Goal: Check status: Check status

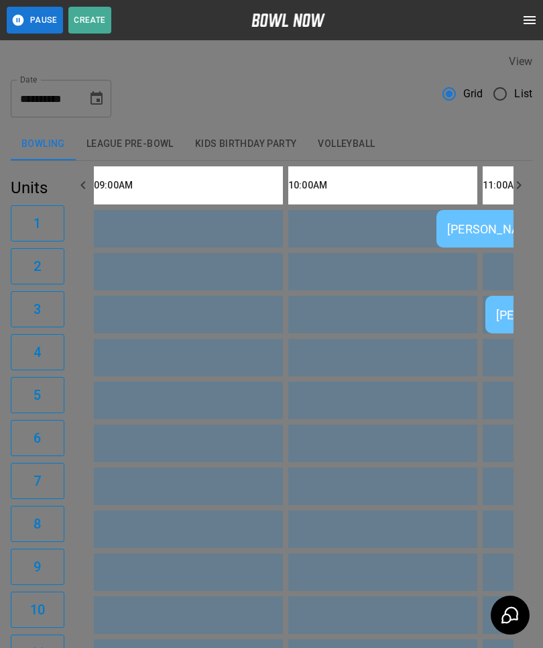
scroll to position [21, 0]
click at [486, 500] on div at bounding box center [271, 324] width 543 height 648
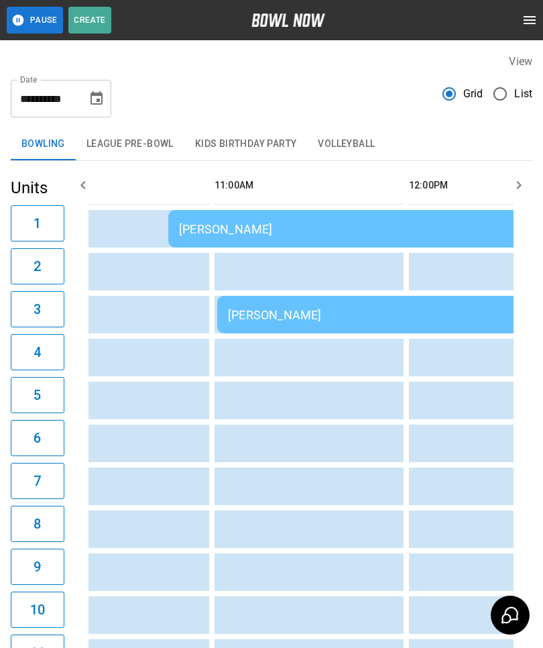
scroll to position [0, 0]
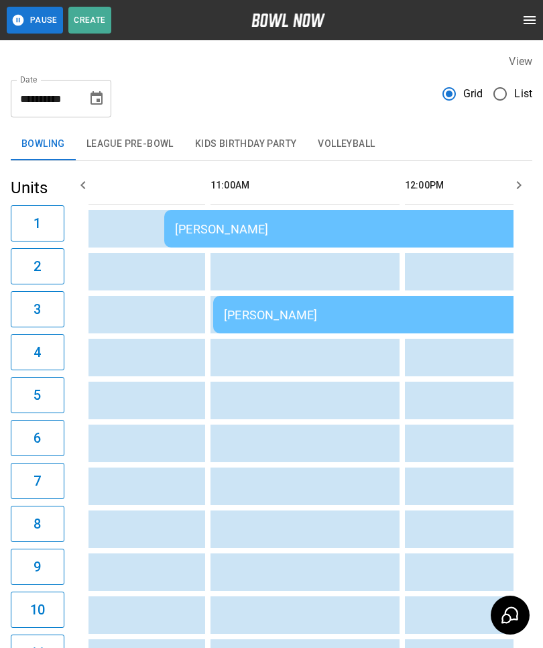
click at [325, 308] on div "[PERSON_NAME]" at bounding box center [406, 315] width 365 height 14
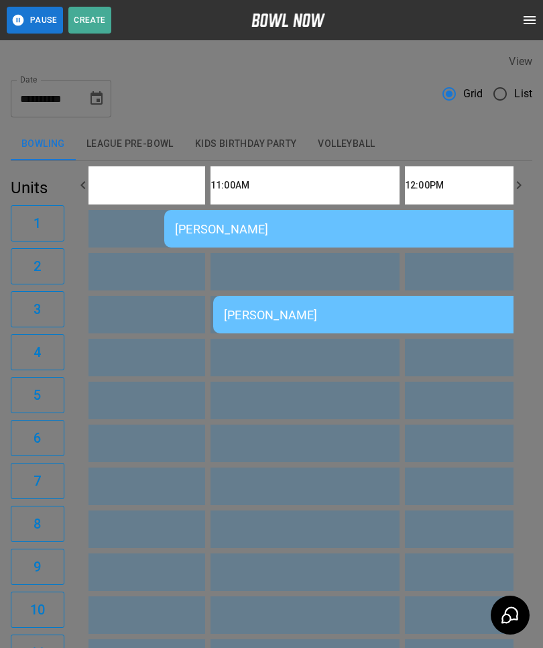
scroll to position [21, 0]
click at [483, 450] on div at bounding box center [271, 324] width 543 height 648
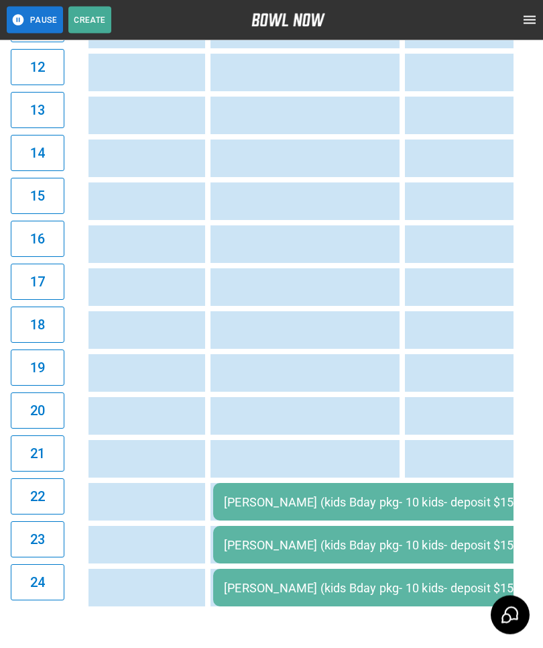
scroll to position [629, 0]
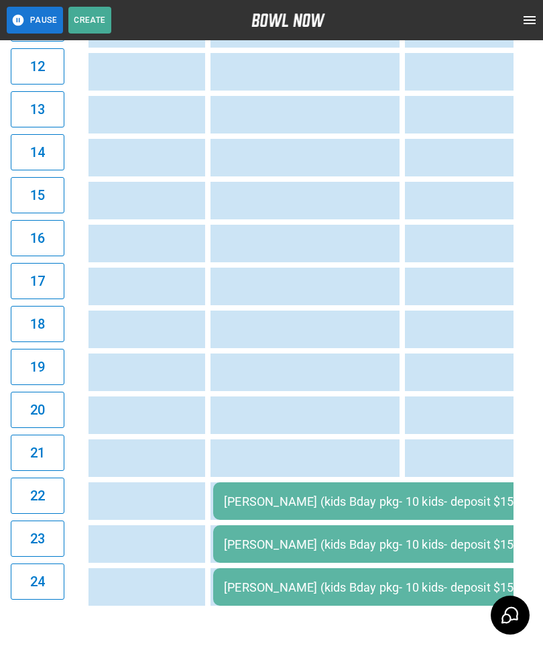
click at [359, 502] on div "[PERSON_NAME] (kids Bday pkg- 10 kids- deposit $155.89)" at bounding box center [431, 501] width 414 height 14
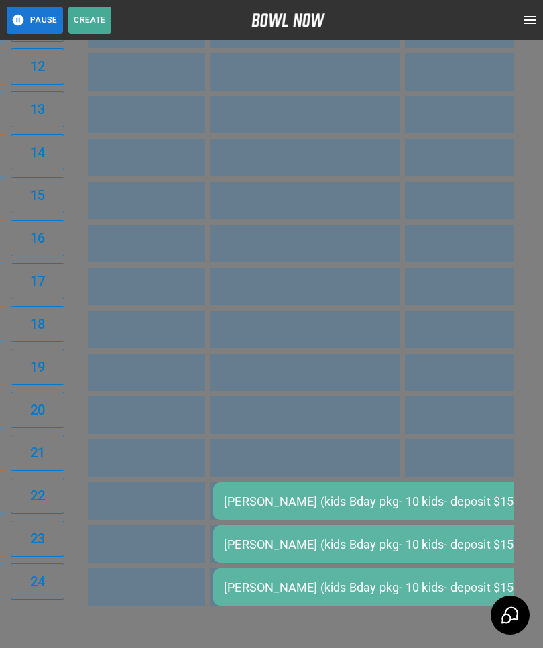
scroll to position [21, 0]
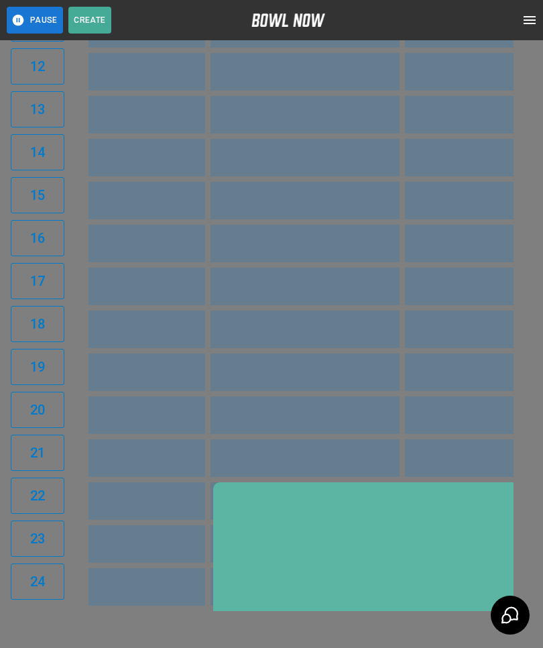
click at [496, 453] on div at bounding box center [271, 324] width 543 height 648
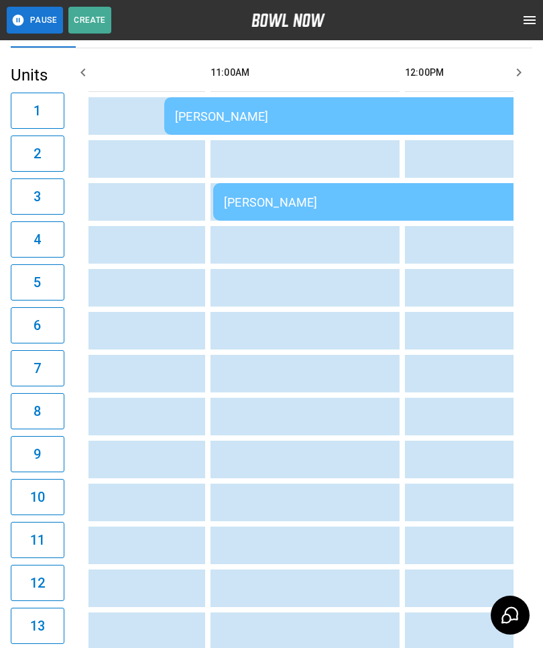
scroll to position [0, 0]
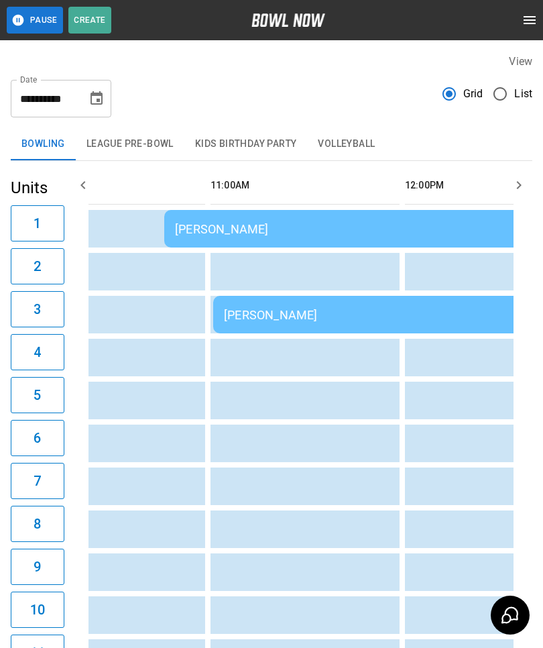
click at [260, 129] on button "Kids Birthday Party" at bounding box center [245, 144] width 123 height 32
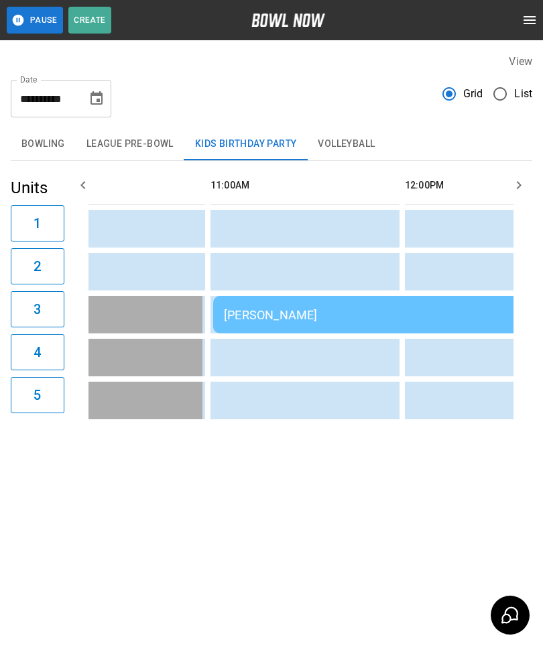
click at [374, 311] on div "[PERSON_NAME]" at bounding box center [406, 315] width 365 height 14
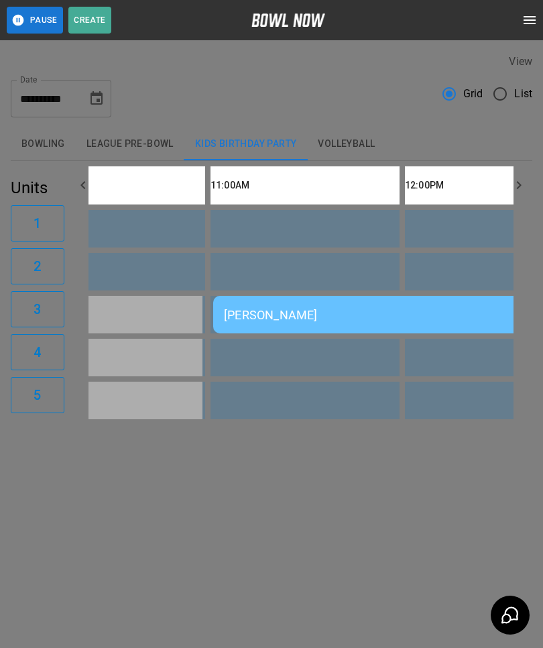
scroll to position [21, 0]
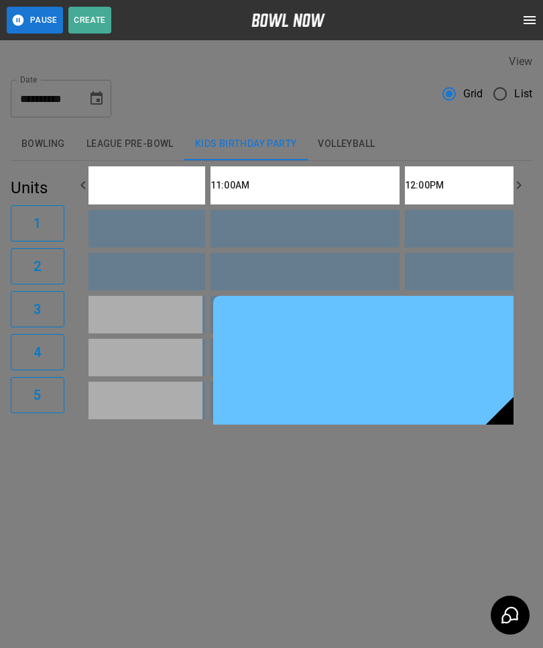
click at [496, 466] on div at bounding box center [271, 324] width 543 height 648
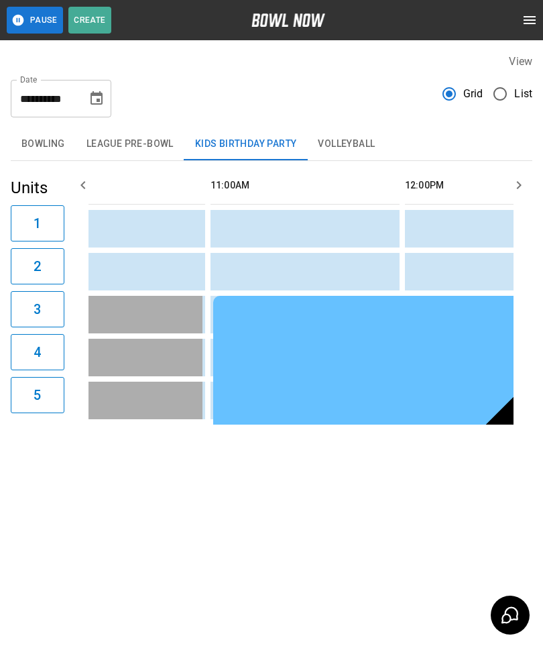
click at [50, 136] on button "Bowling" at bounding box center [43, 144] width 65 height 32
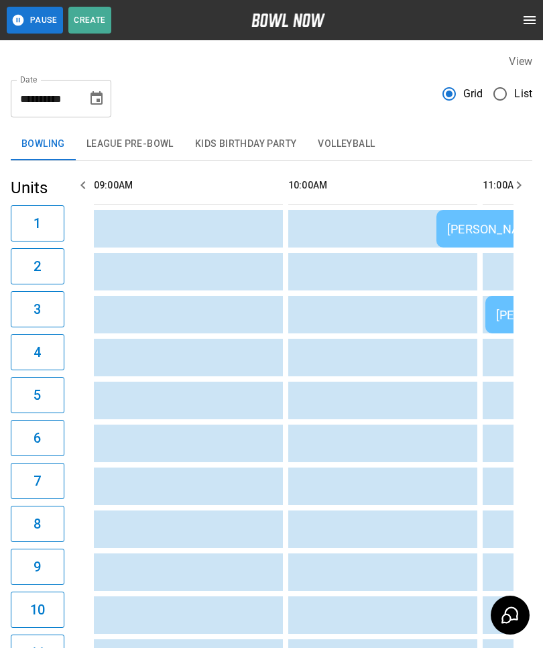
scroll to position [0, 136]
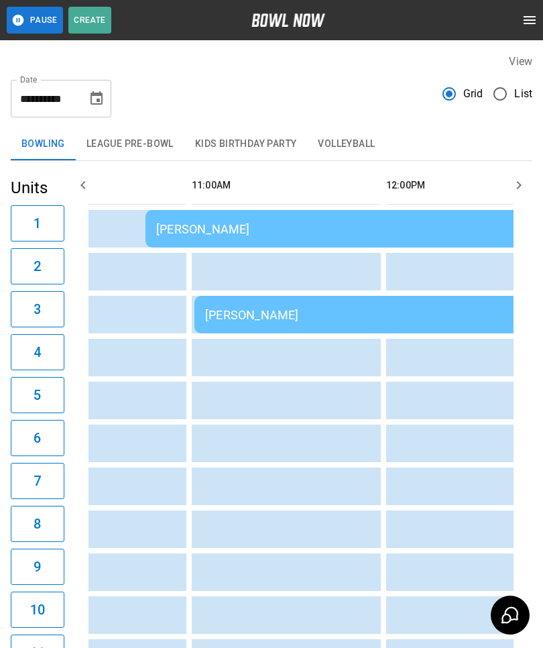
click at [196, 215] on td "[PERSON_NAME]" at bounding box center [339, 229] width 386 height 38
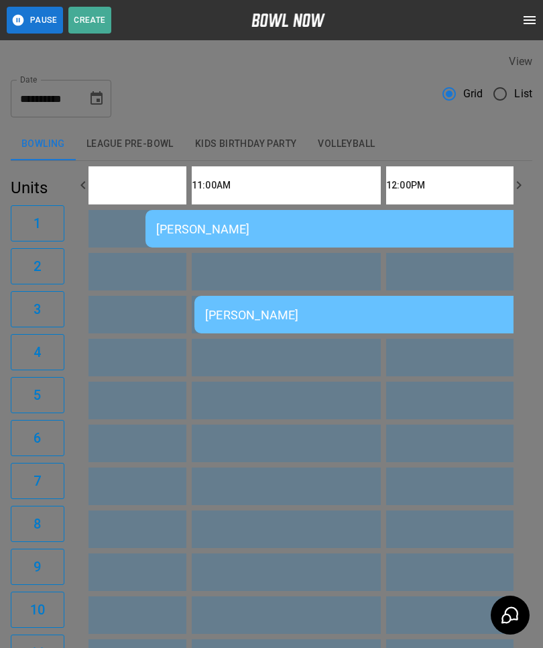
scroll to position [21, 0]
click at [492, 443] on div at bounding box center [271, 324] width 543 height 648
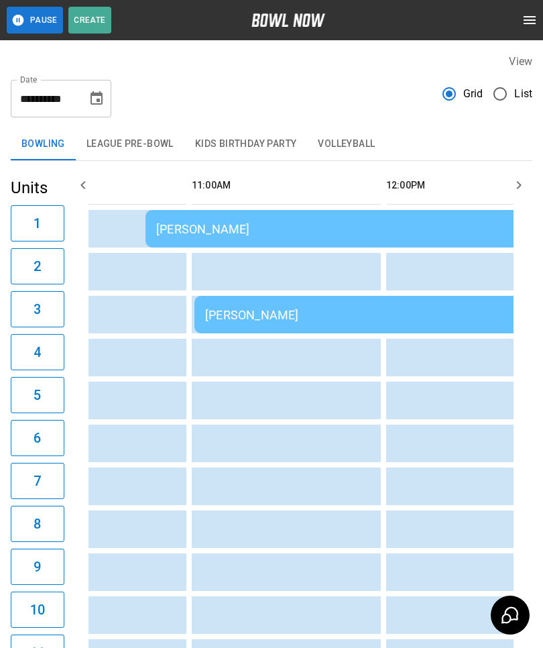
click at [278, 321] on div "[PERSON_NAME]" at bounding box center [387, 315] width 365 height 14
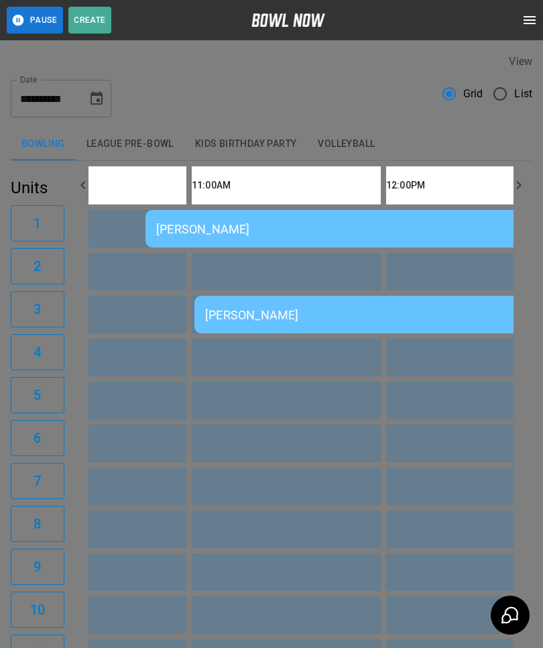
click at [487, 463] on div at bounding box center [271, 324] width 543 height 648
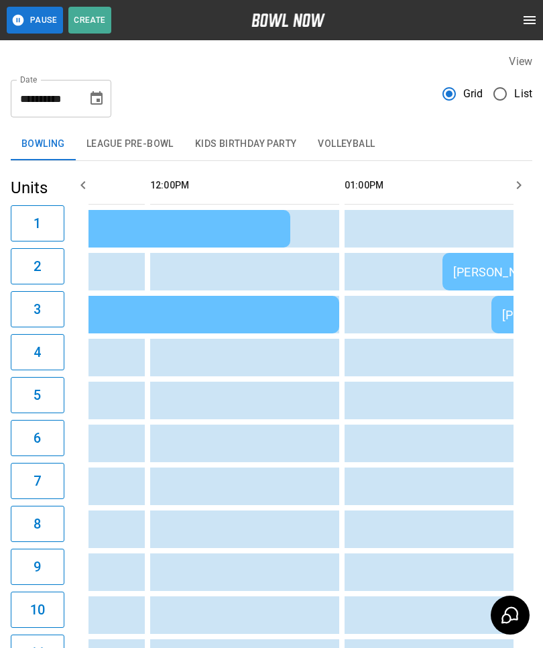
scroll to position [0, 590]
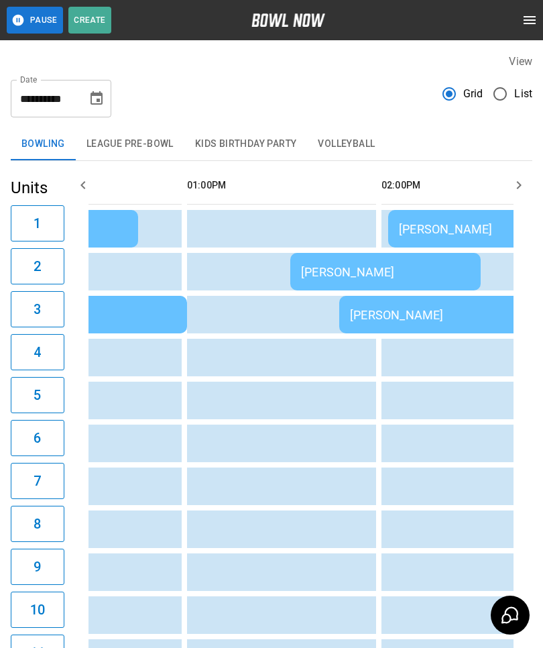
click at [325, 268] on div "[PERSON_NAME]" at bounding box center [385, 272] width 169 height 14
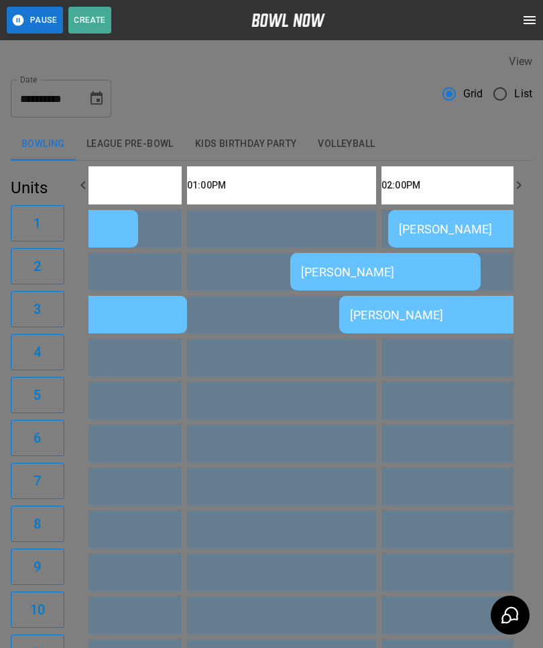
scroll to position [21, 0]
click at [480, 417] on div at bounding box center [271, 324] width 543 height 648
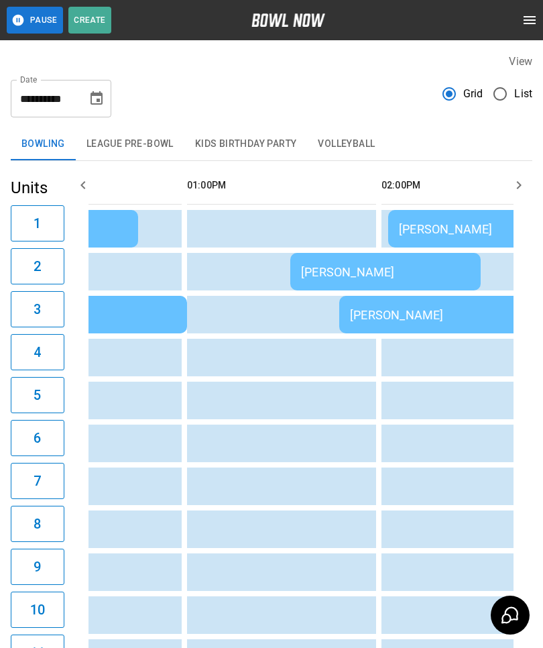
click at [368, 309] on div "[PERSON_NAME]" at bounding box center [434, 315] width 169 height 14
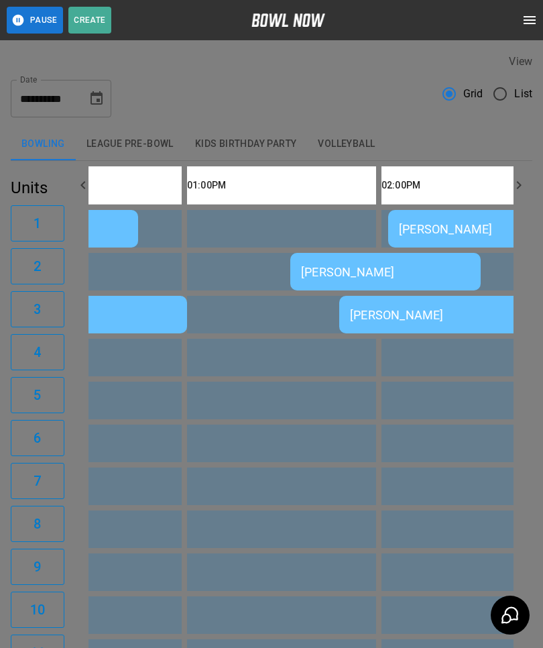
scroll to position [17, 0]
click at [502, 456] on div at bounding box center [271, 324] width 543 height 648
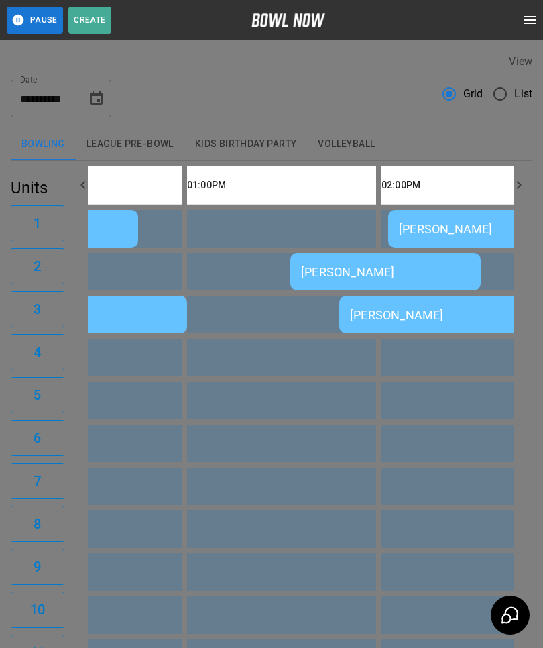
scroll to position [21, 0]
click at [478, 459] on div at bounding box center [271, 324] width 543 height 648
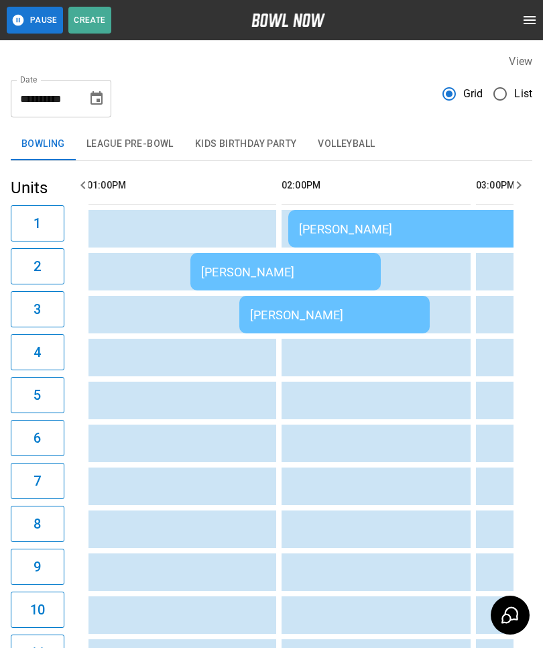
scroll to position [0, 813]
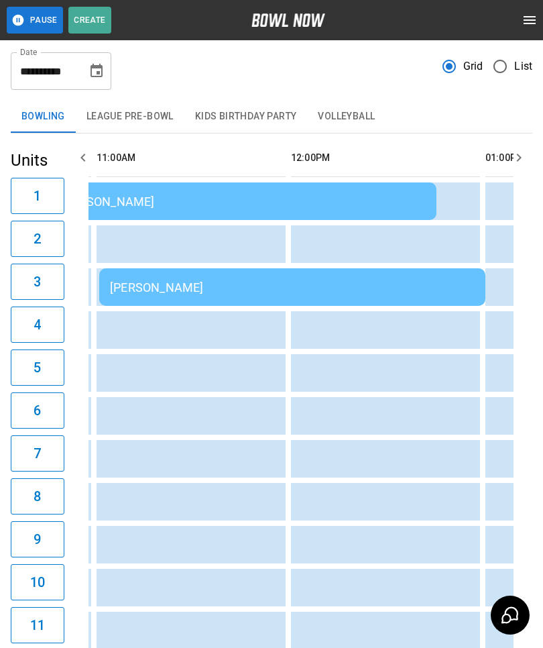
click at [296, 457] on td "sticky table" at bounding box center [317, 459] width 44 height 38
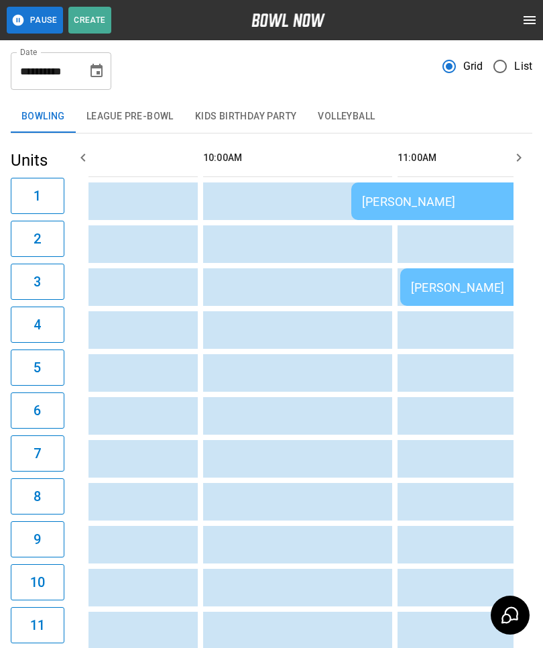
scroll to position [0, 134]
